Goal: Information Seeking & Learning: Learn about a topic

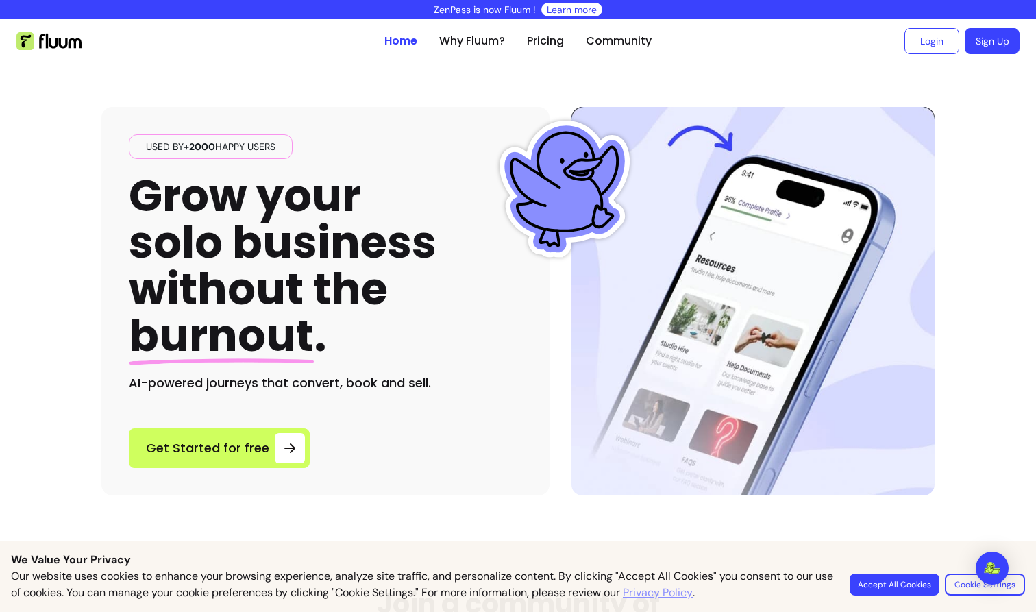
click at [559, 8] on link "Learn more" at bounding box center [572, 10] width 50 height 14
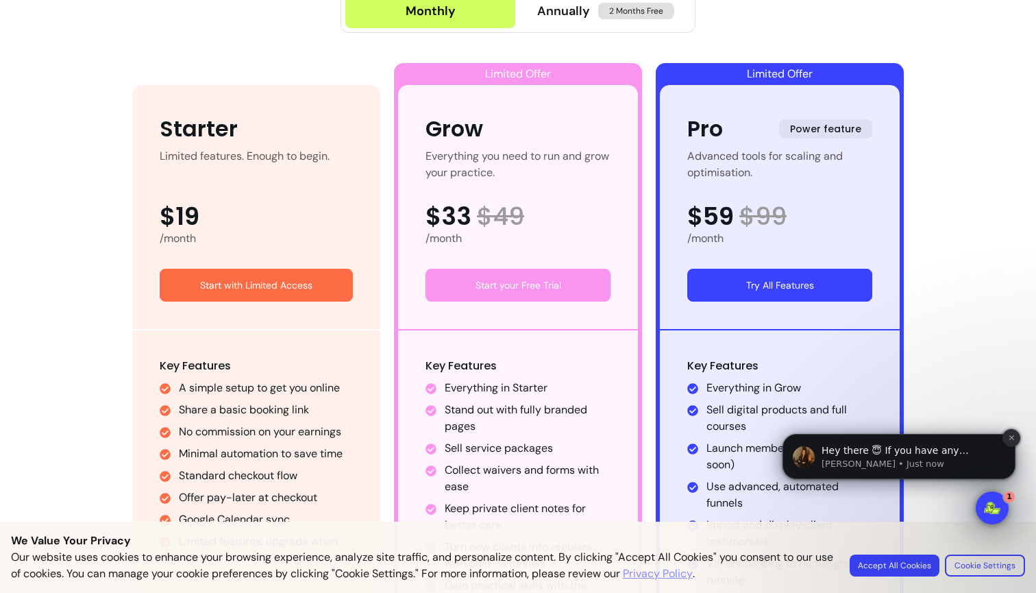
click at [1011, 440] on icon "Dismiss notification" at bounding box center [1012, 438] width 8 height 8
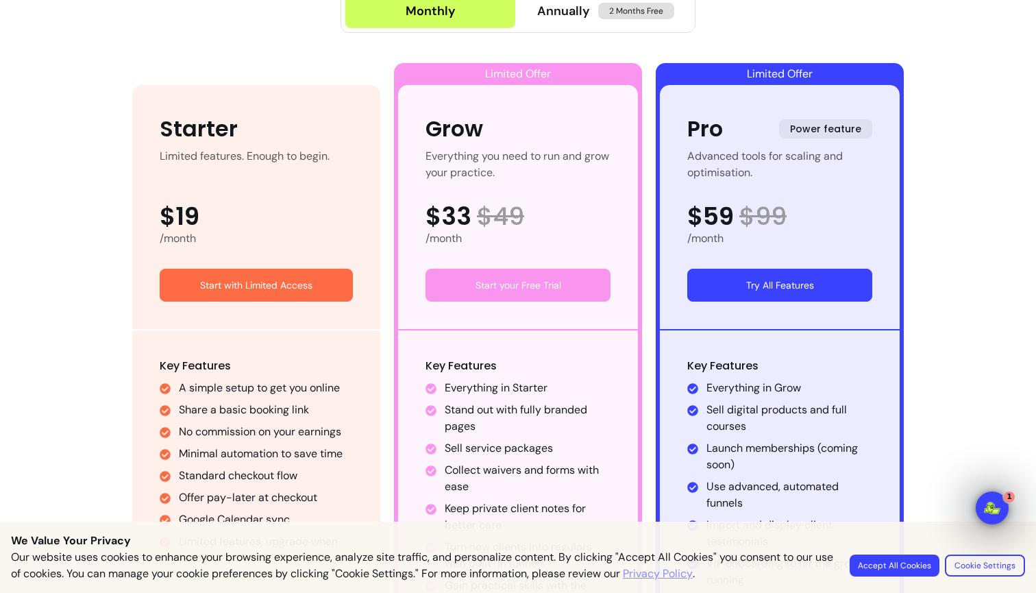
click at [909, 567] on button "Accept All Cookies" at bounding box center [895, 565] width 90 height 22
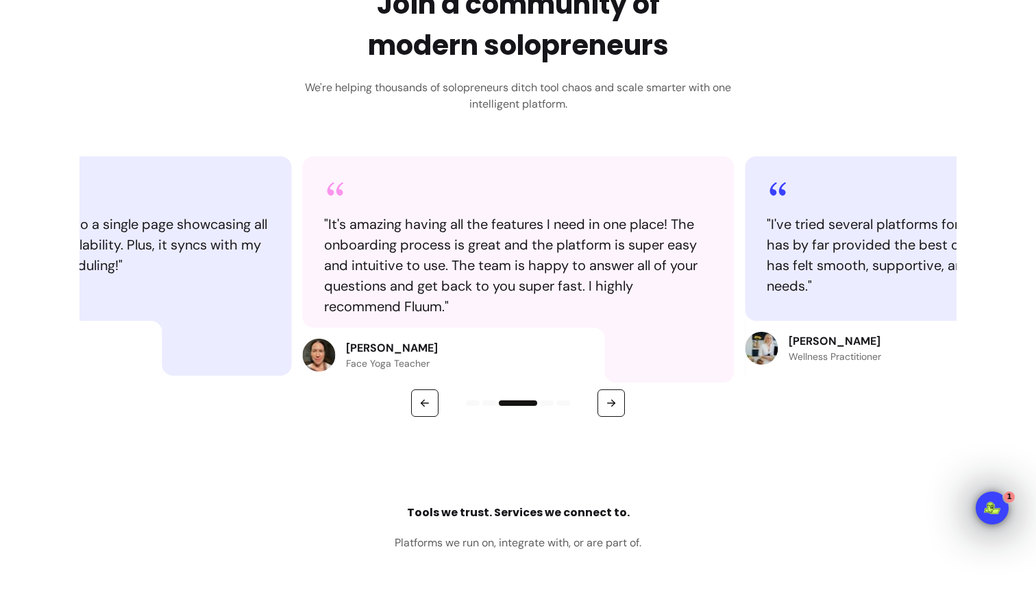
scroll to position [1575, 0]
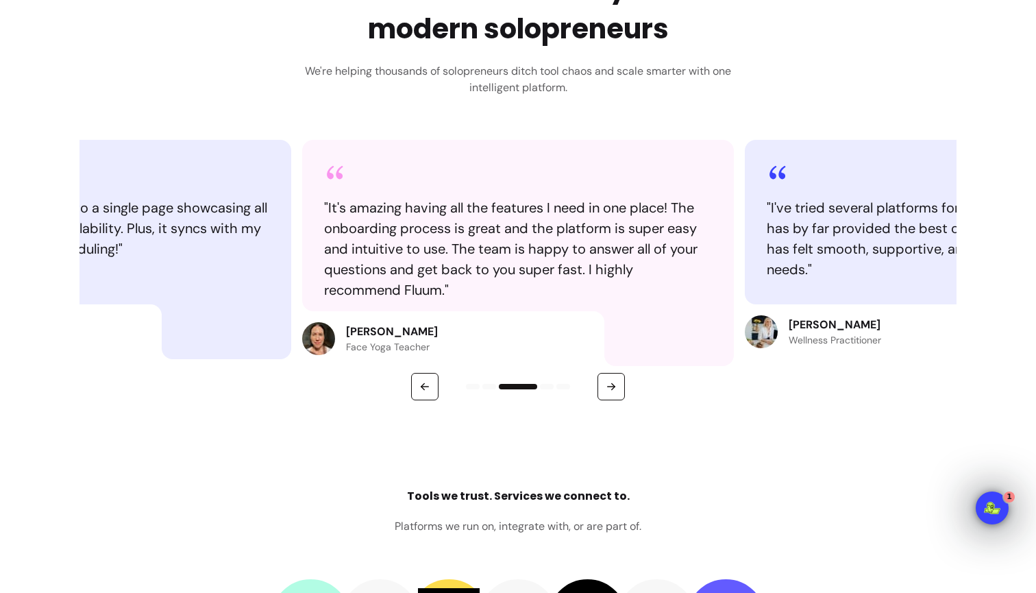
click at [410, 395] on div at bounding box center [517, 386] width 877 height 27
click at [414, 400] on button "button" at bounding box center [424, 386] width 27 height 27
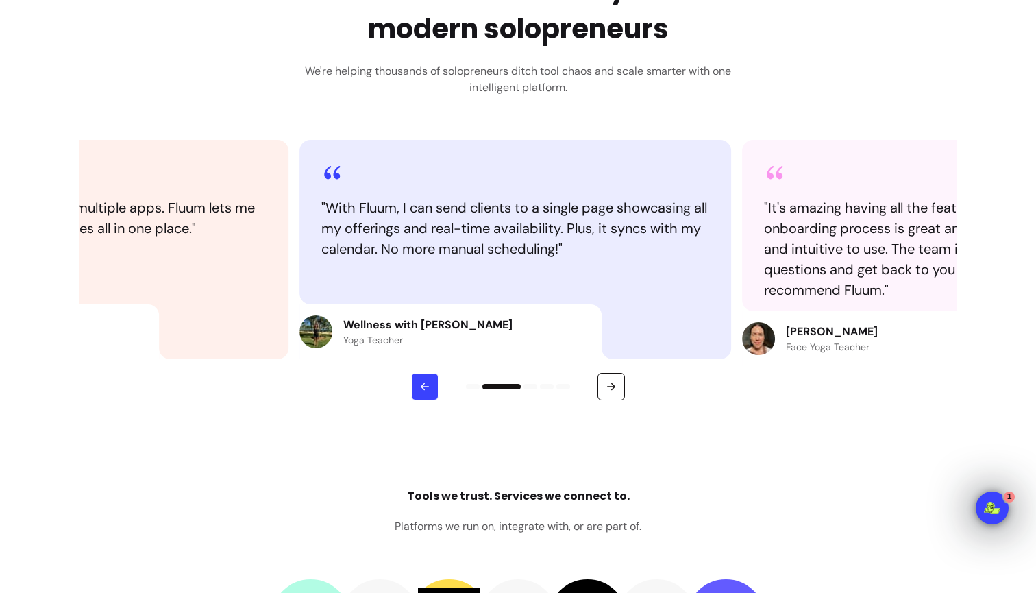
click at [414, 400] on button "button" at bounding box center [424, 386] width 27 height 27
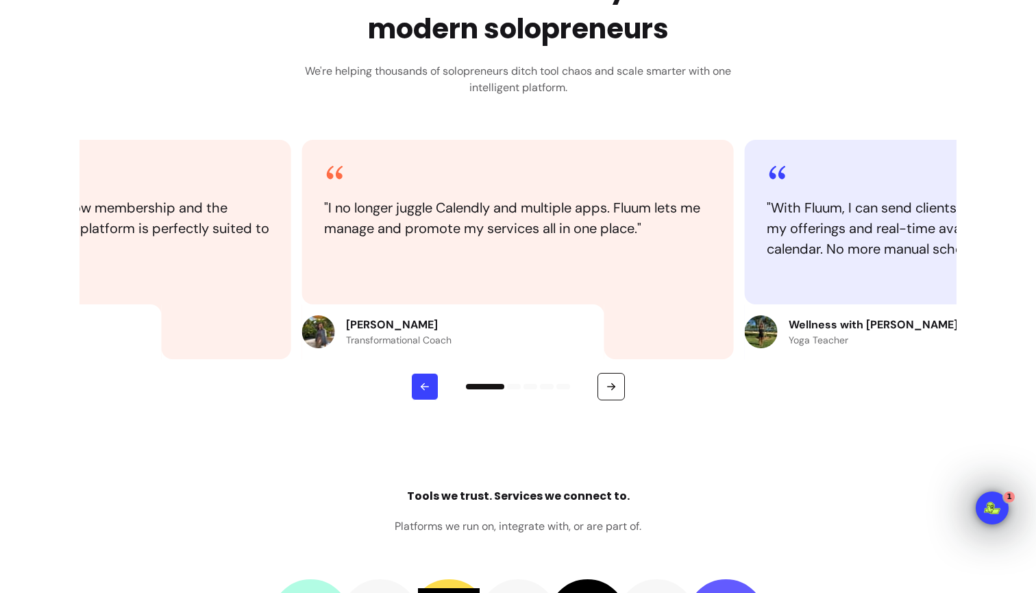
click at [414, 400] on button "button" at bounding box center [424, 386] width 27 height 27
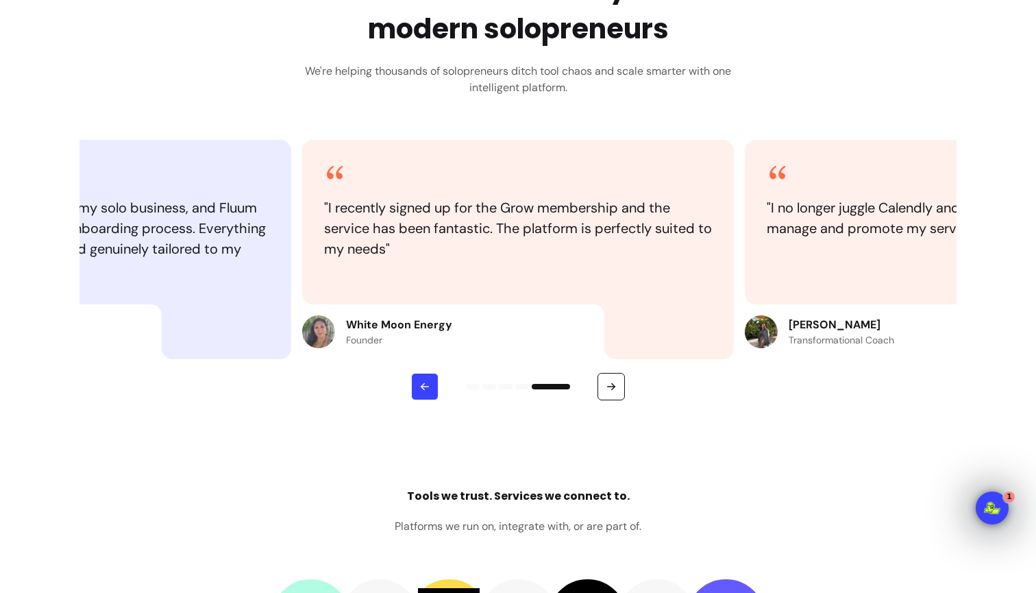
click at [414, 400] on button "button" at bounding box center [424, 386] width 27 height 27
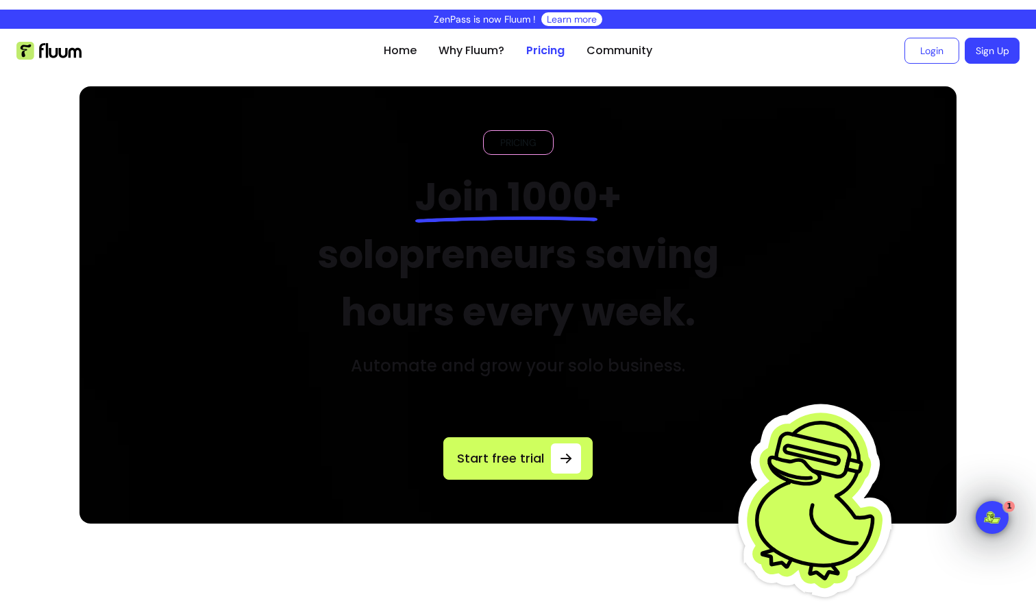
scroll to position [0, 0]
